Goal: Navigation & Orientation: Find specific page/section

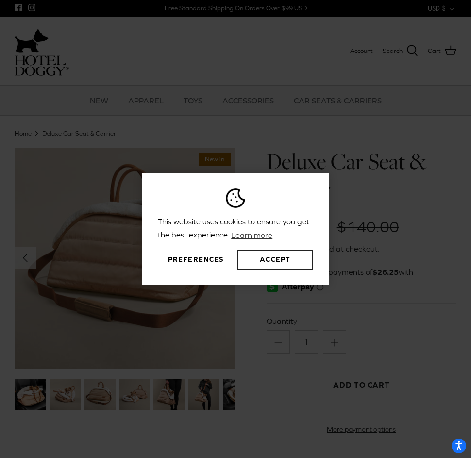
click at [267, 258] on button "Accept" at bounding box center [276, 259] width 76 height 19
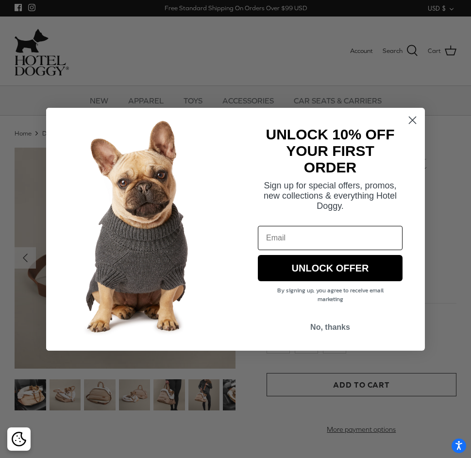
drag, startPoint x: 413, startPoint y: 119, endPoint x: 405, endPoint y: 124, distance: 9.2
click at [413, 119] on circle "Close dialog" at bounding box center [413, 120] width 16 height 16
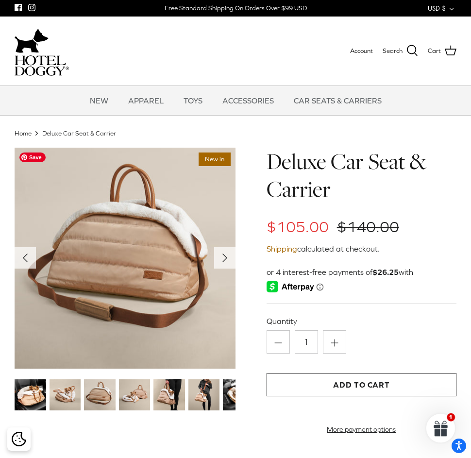
scroll to position [0, 0]
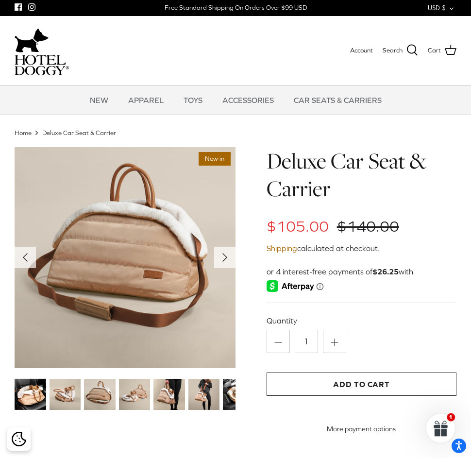
drag, startPoint x: 100, startPoint y: 401, endPoint x: 115, endPoint y: 398, distance: 14.9
click at [100, 401] on img at bounding box center [100, 395] width 32 height 32
click at [136, 397] on img at bounding box center [135, 395] width 32 height 32
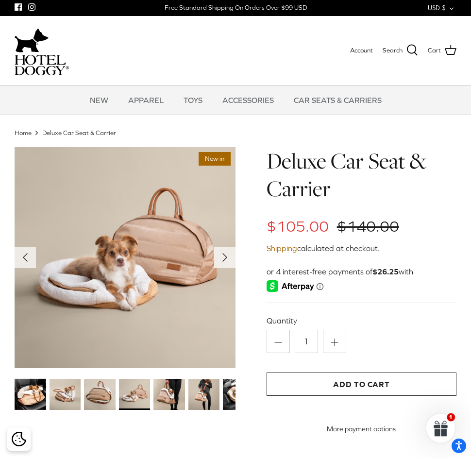
click at [103, 393] on img at bounding box center [100, 395] width 32 height 32
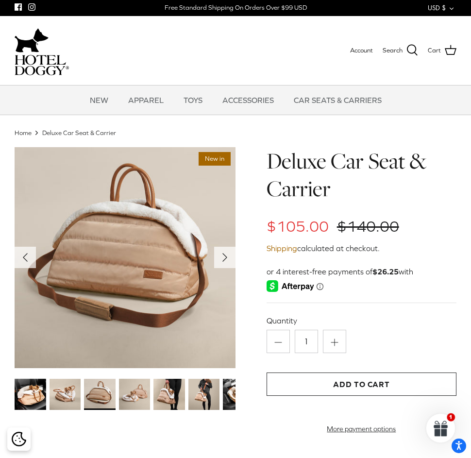
click at [180, 392] on img at bounding box center [170, 395] width 32 height 32
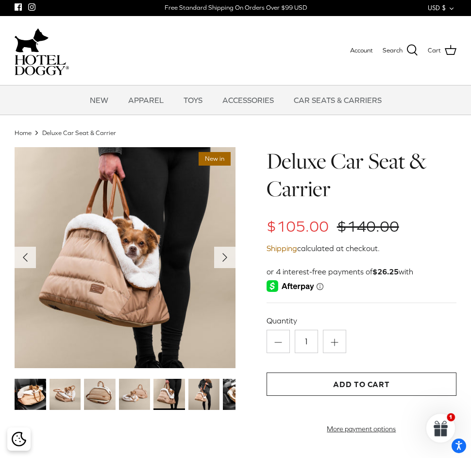
scroll to position [1, 0]
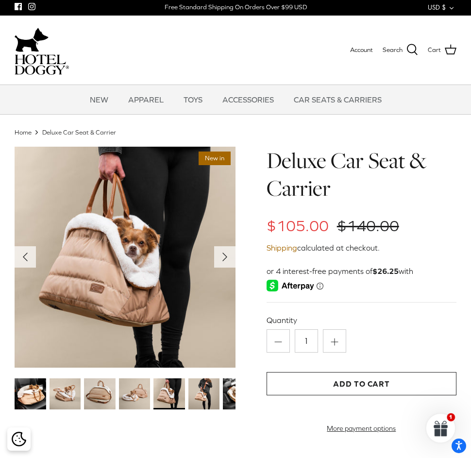
click at [208, 391] on img at bounding box center [205, 395] width 32 height 32
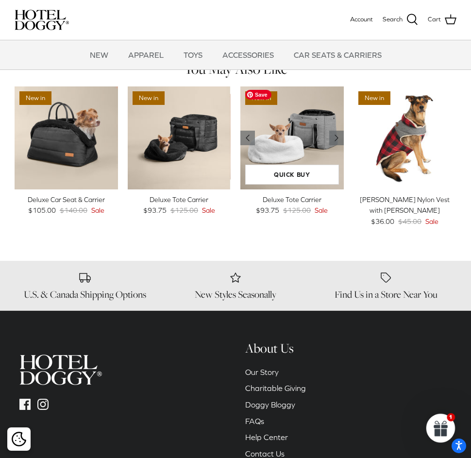
scroll to position [0, 0]
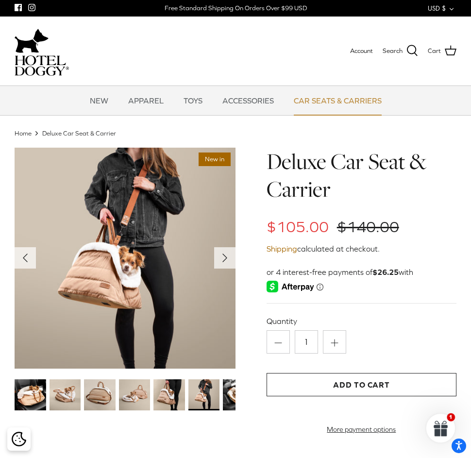
click at [318, 96] on link "CAR SEATS & CARRIERS" at bounding box center [337, 100] width 105 height 29
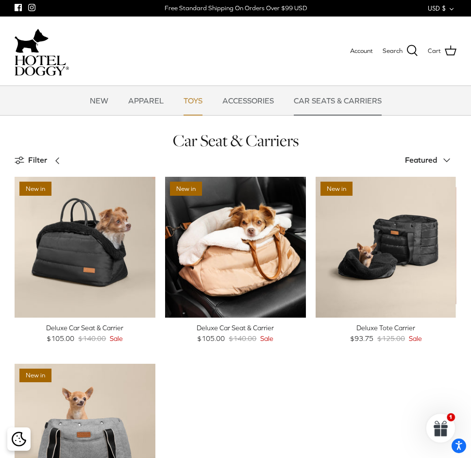
click at [198, 104] on link "TOYS" at bounding box center [193, 100] width 36 height 29
